Goal: Find specific page/section: Find specific page/section

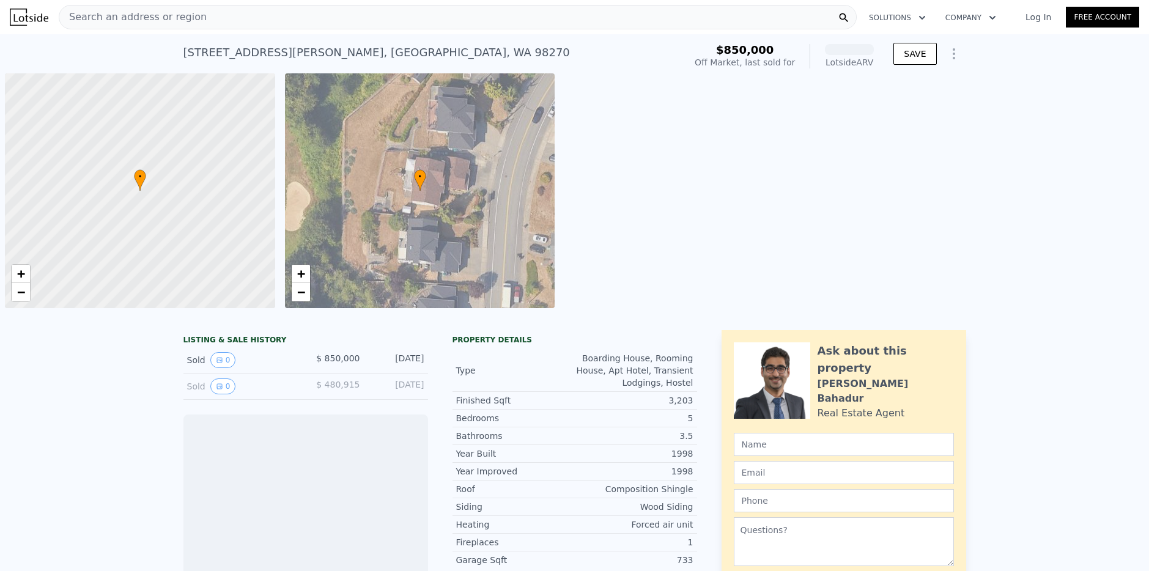
scroll to position [0, 5]
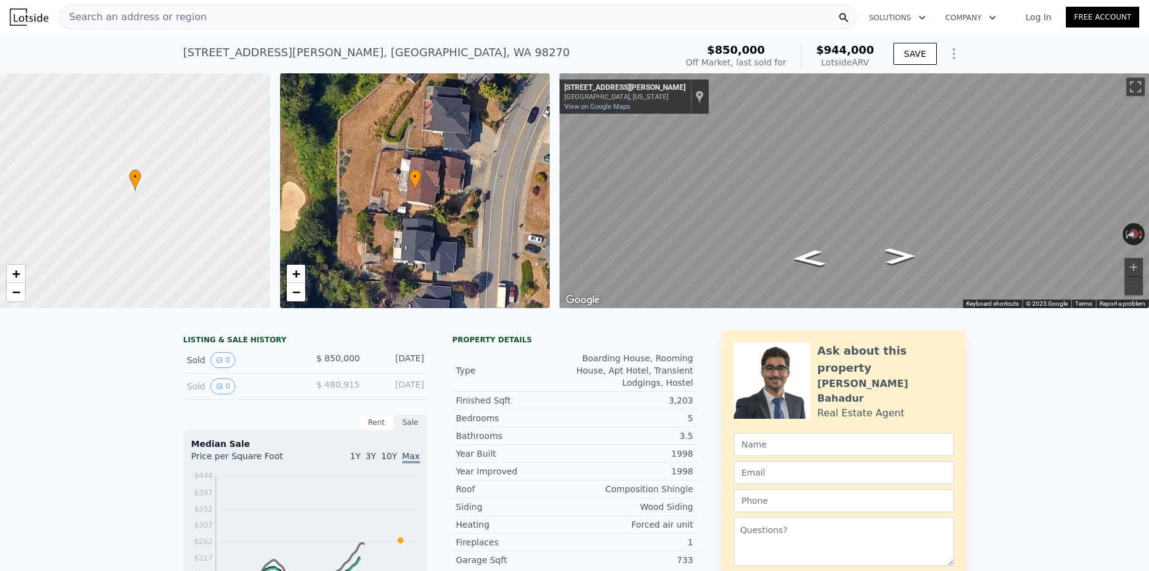
click at [233, 20] on div "Search an address or region" at bounding box center [458, 17] width 798 height 24
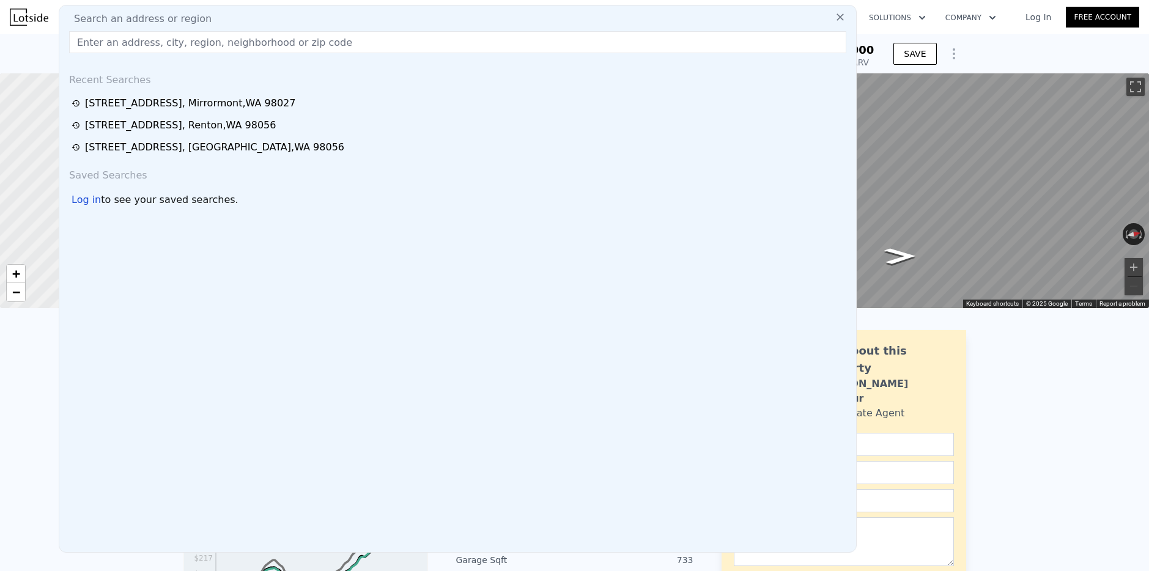
click at [233, 20] on div "Search an address or region" at bounding box center [457, 19] width 787 height 15
click at [223, 36] on input "text" at bounding box center [457, 42] width 777 height 22
paste input "[STREET_ADDRESS][PERSON_NAME]"
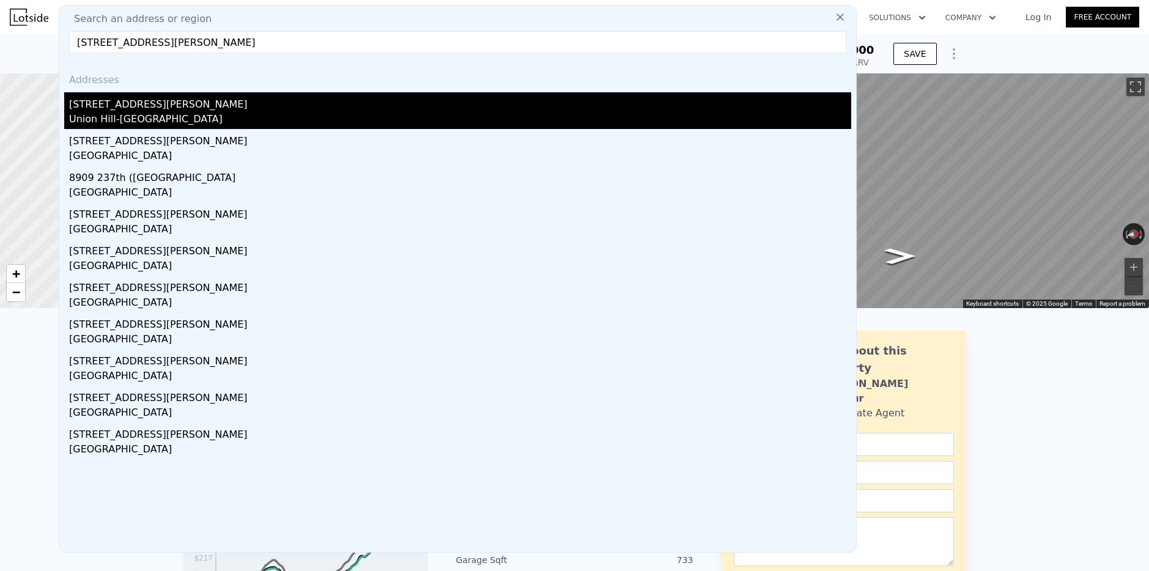
type input "[STREET_ADDRESS][PERSON_NAME]"
click at [130, 107] on div "[STREET_ADDRESS][PERSON_NAME]" at bounding box center [460, 102] width 782 height 20
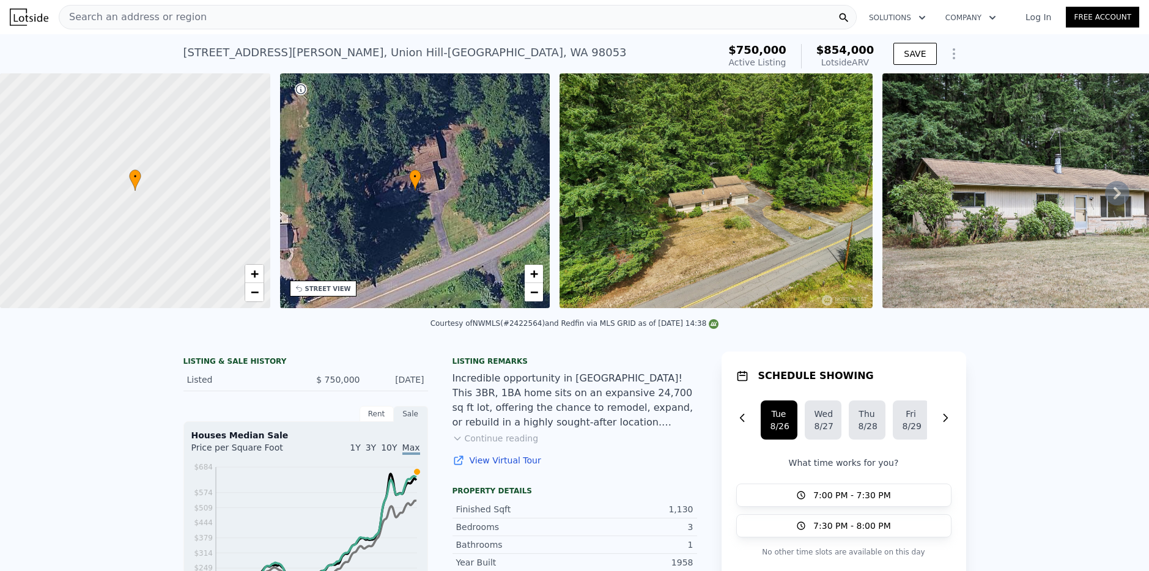
scroll to position [227, 0]
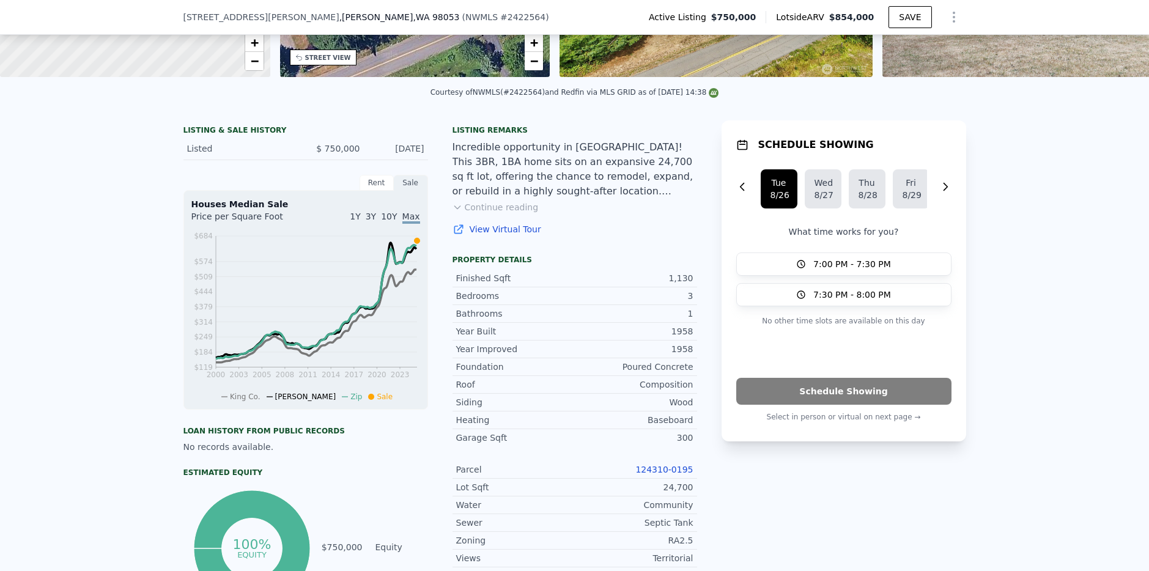
click at [653, 462] on div "Parcel 124310-0195" at bounding box center [574, 470] width 245 height 18
click at [656, 469] on link "124310-0195" at bounding box center [663, 470] width 57 height 10
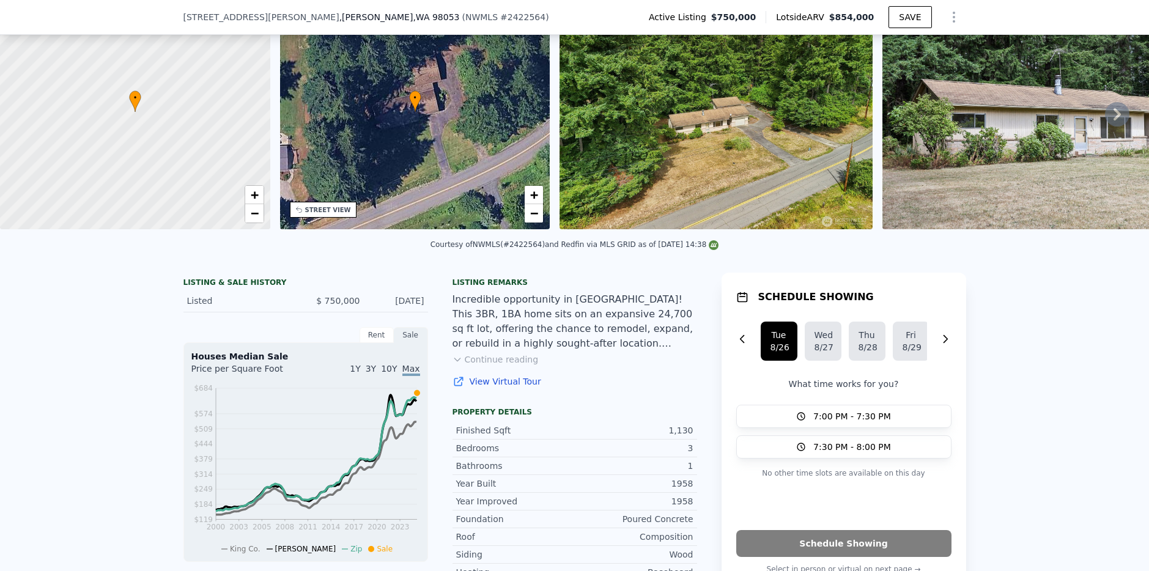
scroll to position [69, 0]
